Goal: Task Accomplishment & Management: Manage account settings

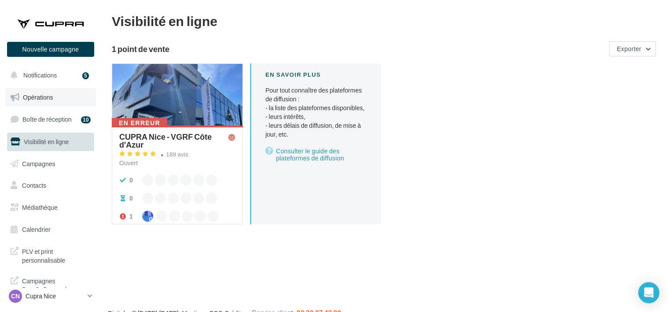
click at [43, 93] on span "Opérations" at bounding box center [38, 96] width 30 height 7
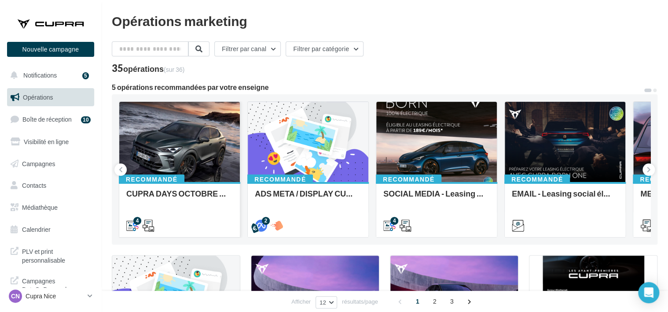
click at [204, 143] on div at bounding box center [179, 142] width 121 height 81
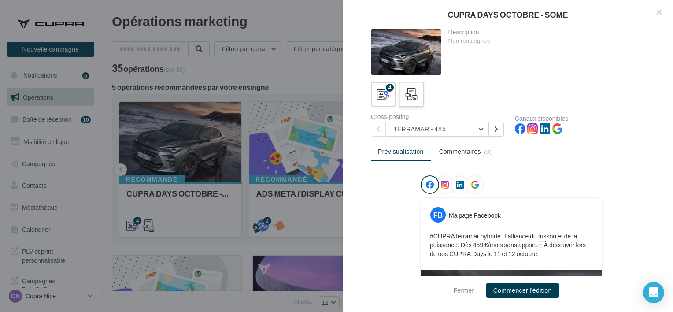
click at [410, 95] on icon at bounding box center [411, 94] width 13 height 13
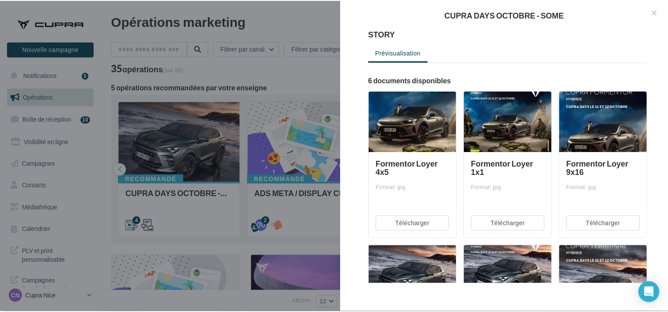
scroll to position [82, 0]
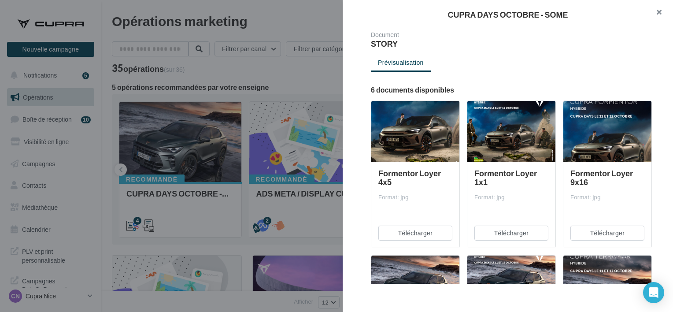
click at [658, 11] on button "button" at bounding box center [654, 13] width 35 height 26
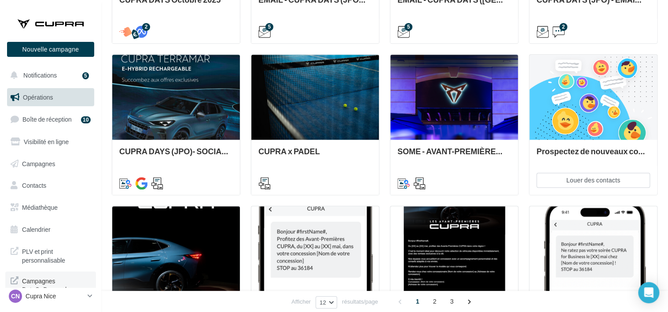
scroll to position [2, 0]
click at [40, 292] on p "Cupra Nice" at bounding box center [55, 295] width 59 height 9
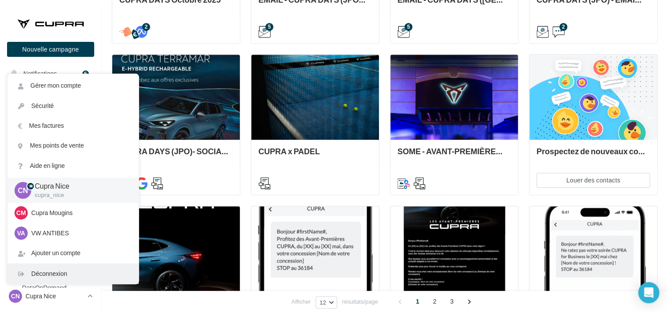
click at [40, 277] on div "Déconnexion" at bounding box center [72, 274] width 131 height 20
